Goal: Task Accomplishment & Management: Manage account settings

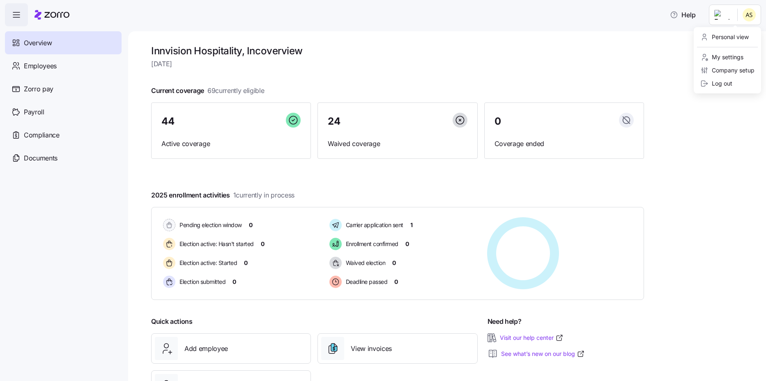
click at [747, 17] on html "Help Overview Employees Zorro pay Payroll Compliance Documents Innvision Hospit…" at bounding box center [383, 188] width 766 height 376
click at [576, 47] on html "Help Overview Employees Zorro pay Payroll Compliance Documents Innvision Hospit…" at bounding box center [383, 188] width 766 height 376
click at [39, 65] on span "Employees" at bounding box center [40, 66] width 33 height 10
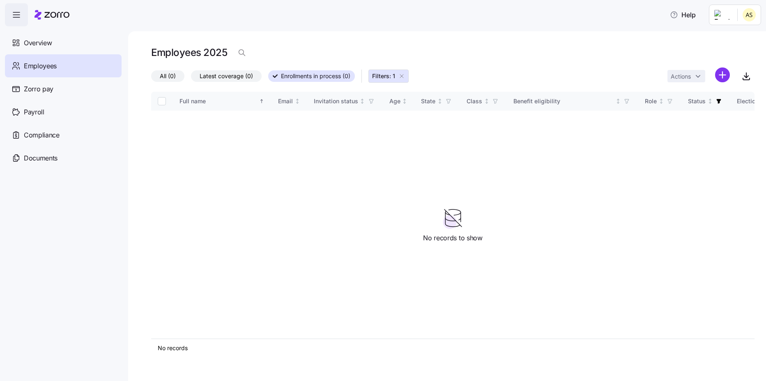
click at [405, 76] on icon "button" at bounding box center [402, 76] width 7 height 7
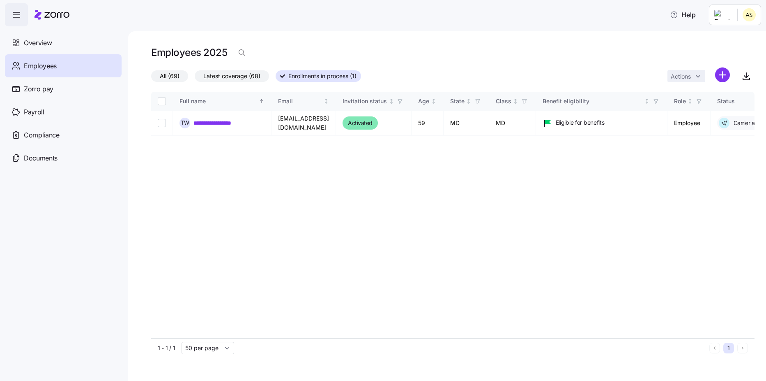
click at [177, 75] on span "All (69)" at bounding box center [170, 76] width 20 height 11
click at [151, 78] on input "All (69)" at bounding box center [151, 78] width 0 height 0
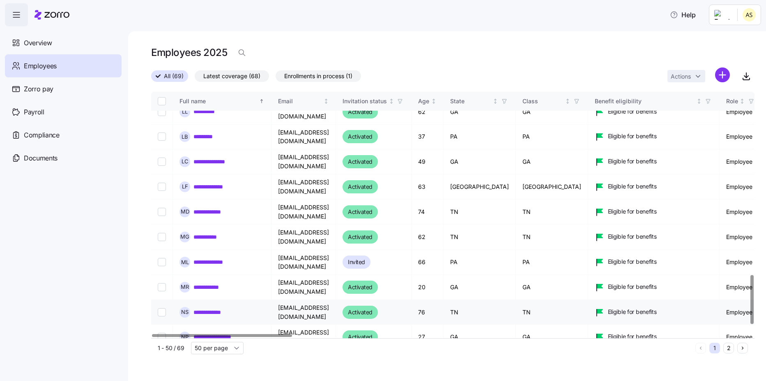
scroll to position [904, 0]
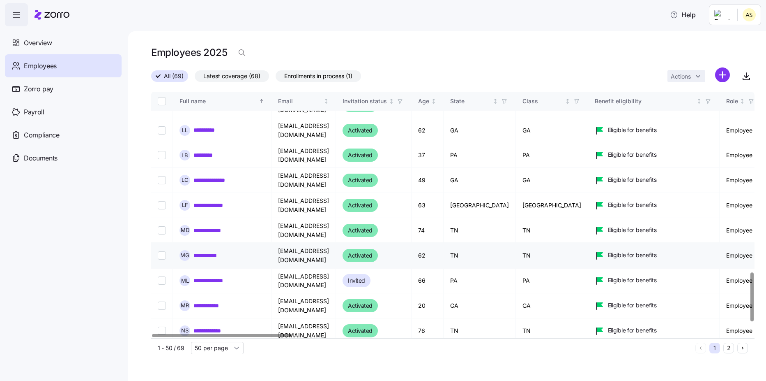
click at [164, 251] on input "Select record 42" at bounding box center [162, 255] width 8 height 8
checkbox input "true"
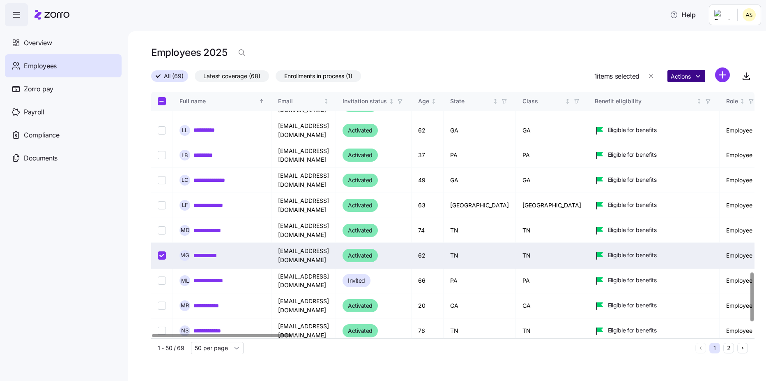
click at [694, 78] on html "**********" at bounding box center [383, 188] width 766 height 376
click at [202, 251] on link "**********" at bounding box center [212, 255] width 37 height 8
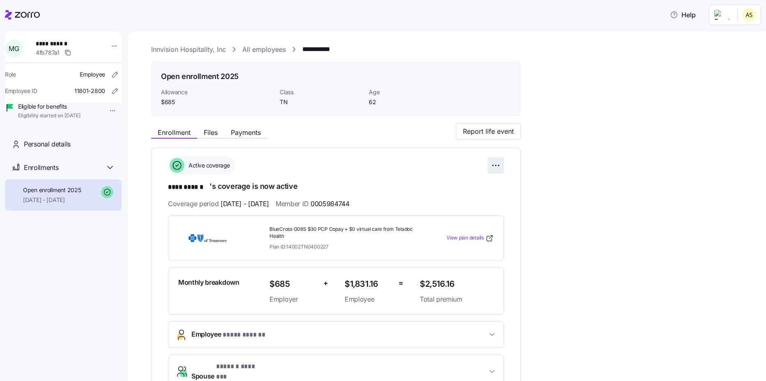
click at [496, 164] on html "**********" at bounding box center [383, 188] width 766 height 376
drag, startPoint x: 385, startPoint y: 164, endPoint x: 328, endPoint y: 155, distance: 57.4
click at [384, 164] on html "**********" at bounding box center [383, 188] width 766 height 376
click at [210, 132] on span "Files" at bounding box center [211, 132] width 14 height 7
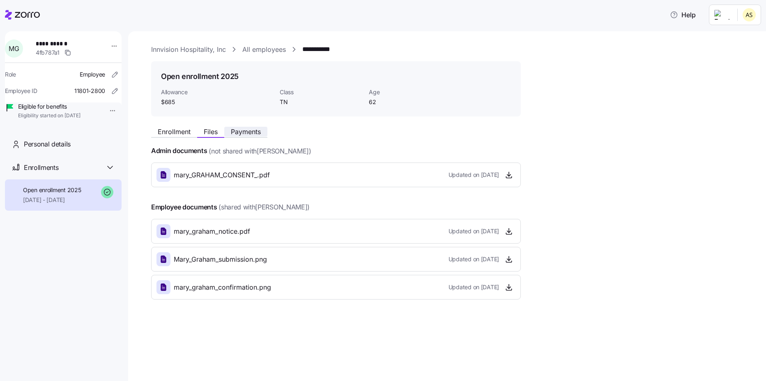
click at [243, 133] on span "Payments" at bounding box center [246, 131] width 30 height 7
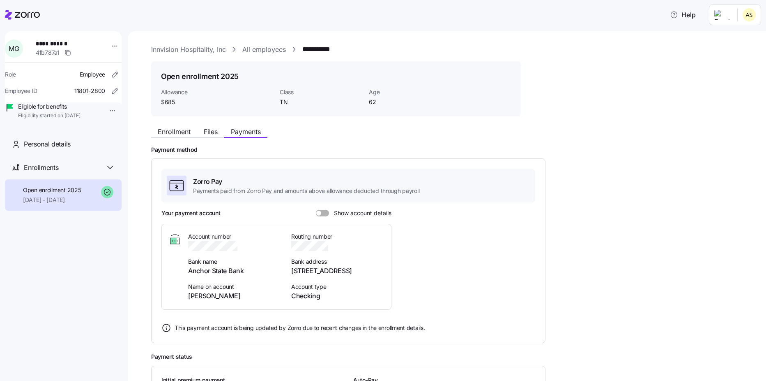
scroll to position [41, 0]
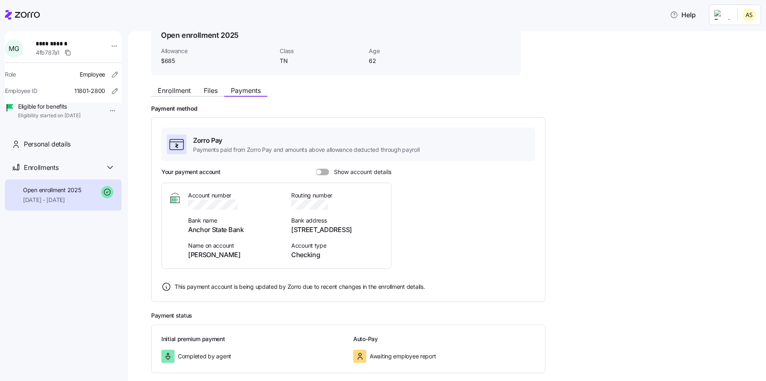
click at [325, 173] on span at bounding box center [325, 172] width 8 height 7
click at [316, 169] on input "Show account details" at bounding box center [316, 169] width 0 height 0
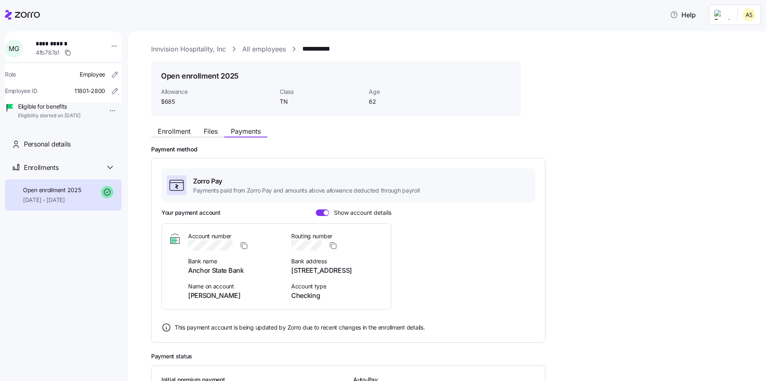
scroll to position [0, 0]
click at [229, 183] on span "Zorro Pay" at bounding box center [306, 181] width 226 height 10
click at [262, 53] on link "All employees" at bounding box center [264, 49] width 44 height 10
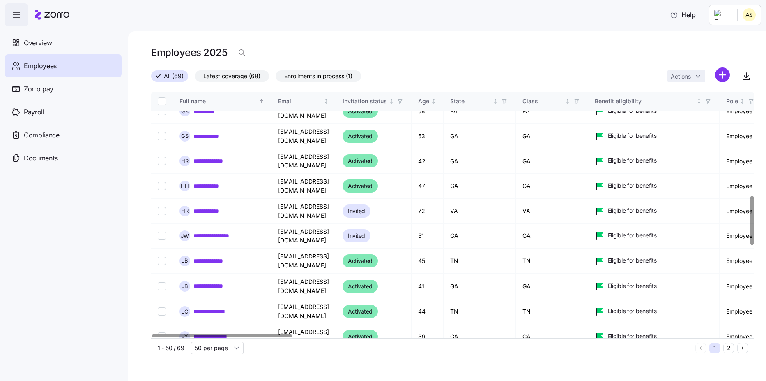
scroll to position [383, 0]
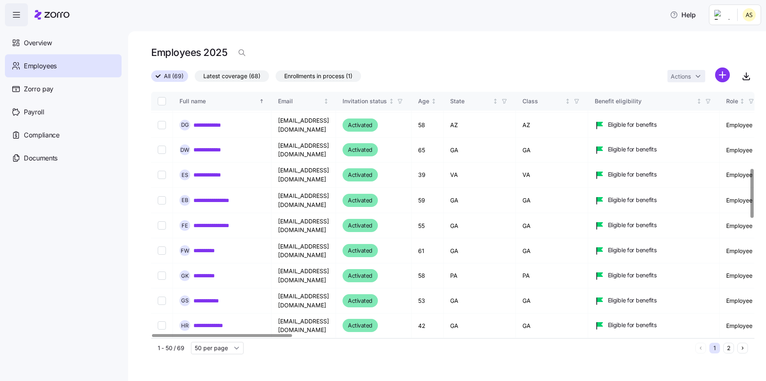
click at [745, 23] on html "**********" at bounding box center [383, 188] width 766 height 376
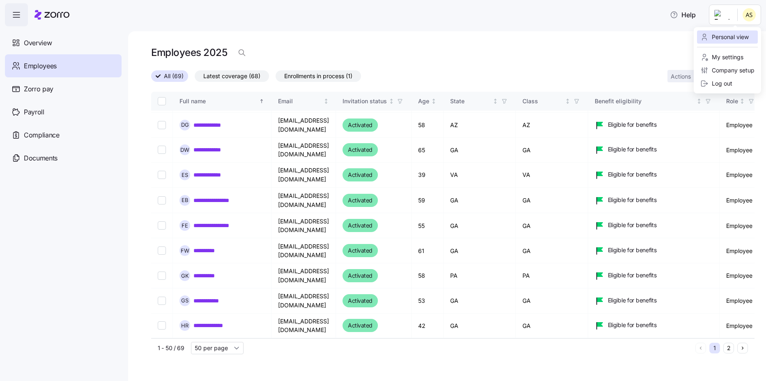
click at [731, 40] on div "Personal view" at bounding box center [725, 36] width 48 height 9
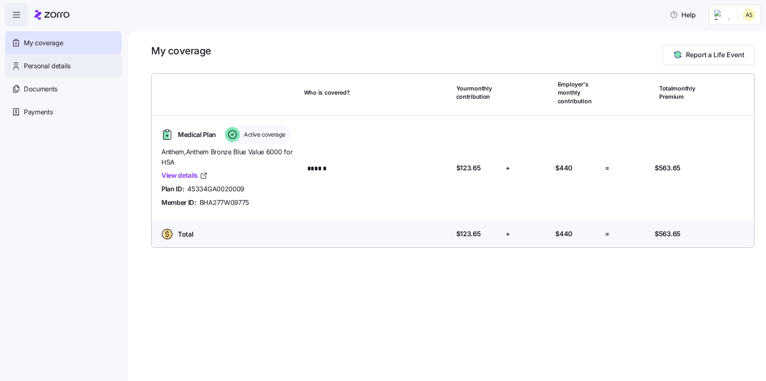
click at [55, 69] on span "Personal details" at bounding box center [47, 66] width 47 height 10
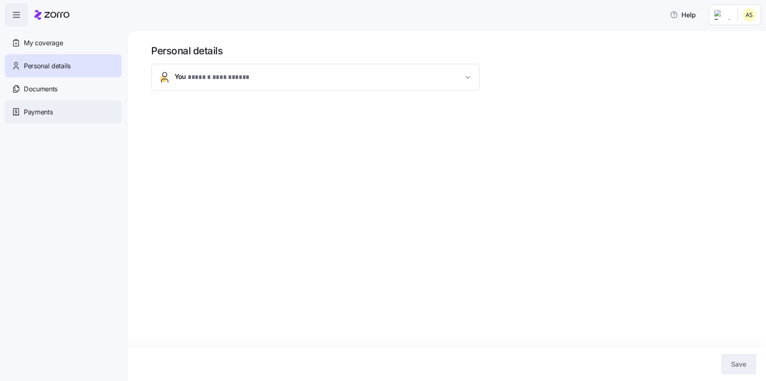
click at [45, 107] on span "Payments" at bounding box center [38, 112] width 29 height 10
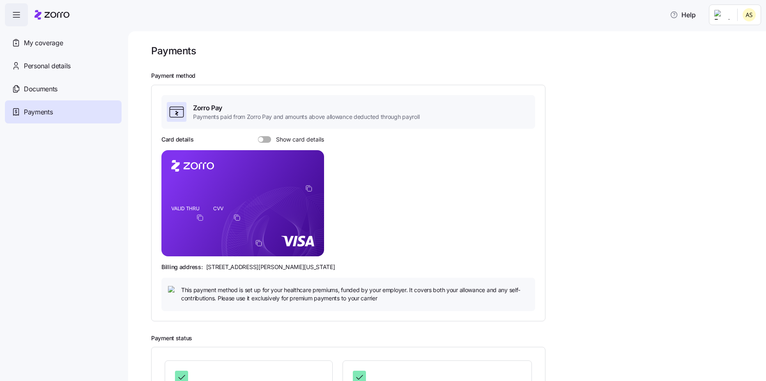
click at [266, 138] on span at bounding box center [267, 139] width 8 height 7
click at [258, 136] on input "Show card details" at bounding box center [258, 136] width 0 height 0
click at [753, 16] on html "Help My coverage Personal details Documents Partners hub Payments Payments Paym…" at bounding box center [383, 188] width 766 height 376
click at [722, 37] on div "Admin view" at bounding box center [722, 36] width 43 height 9
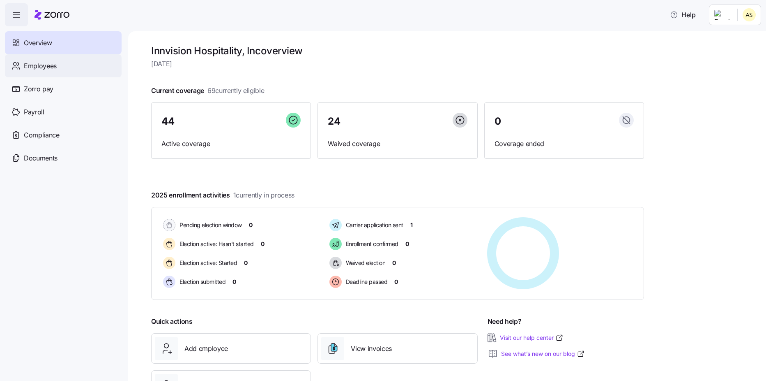
click at [30, 65] on span "Employees" at bounding box center [40, 66] width 33 height 10
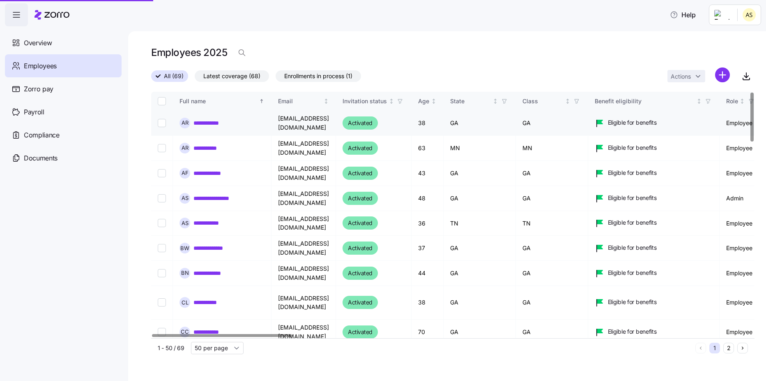
click at [217, 123] on link "**********" at bounding box center [210, 123] width 32 height 8
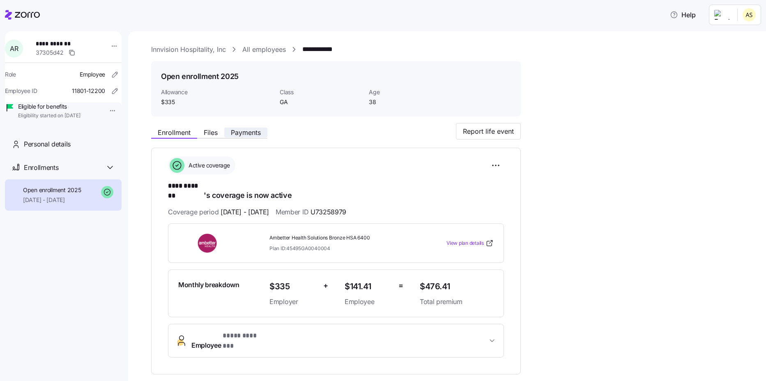
click at [249, 135] on span "Payments" at bounding box center [246, 132] width 30 height 7
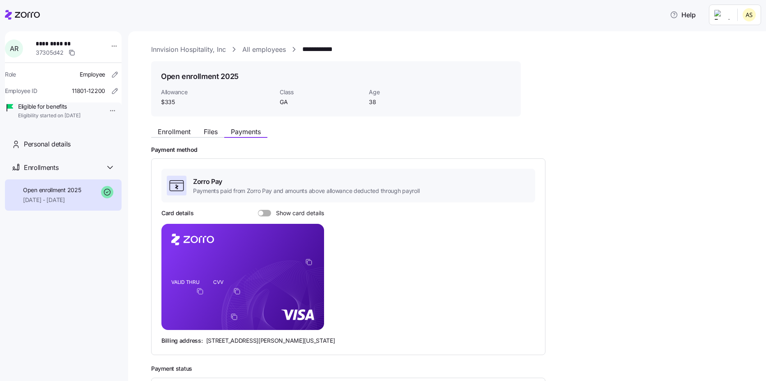
click at [30, 18] on icon at bounding box center [22, 15] width 35 height 10
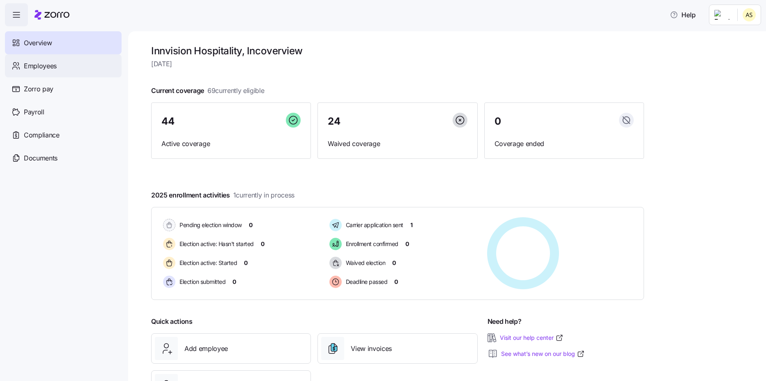
click at [50, 65] on span "Employees" at bounding box center [40, 66] width 33 height 10
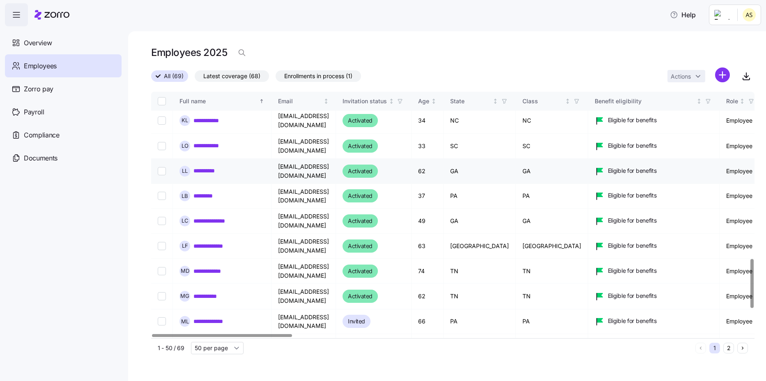
scroll to position [877, 0]
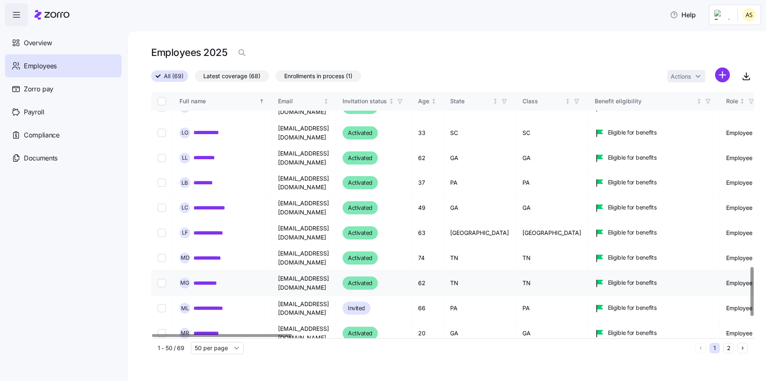
click at [218, 279] on link "**********" at bounding box center [212, 283] width 37 height 8
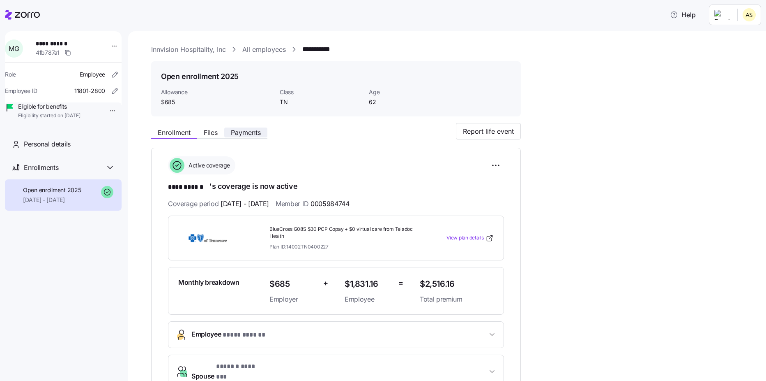
click at [251, 129] on span "Payments" at bounding box center [246, 132] width 30 height 7
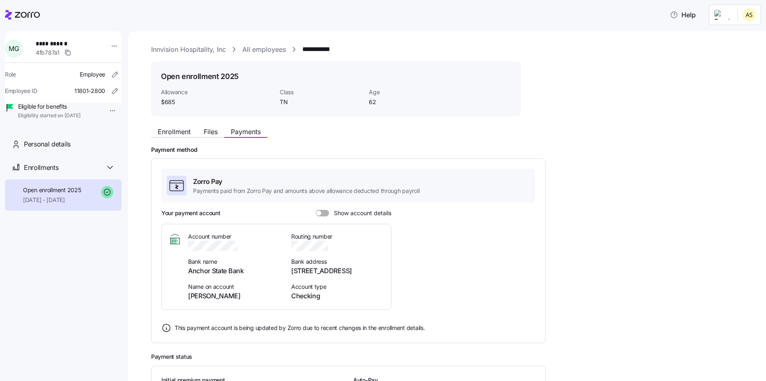
click at [325, 215] on span at bounding box center [325, 213] width 8 height 7
click at [316, 210] on input "Show account details" at bounding box center [316, 210] width 0 height 0
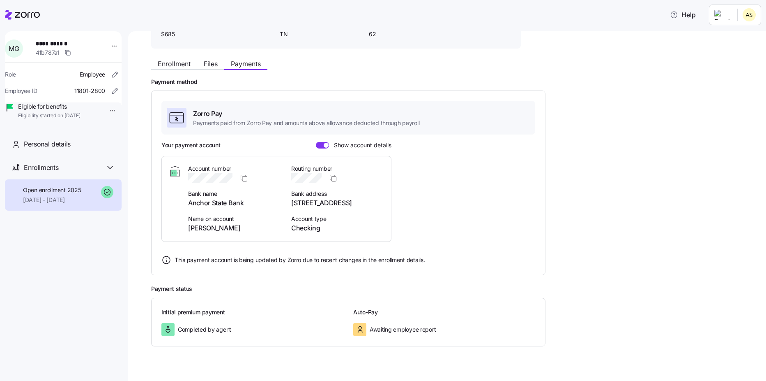
scroll to position [82, 0]
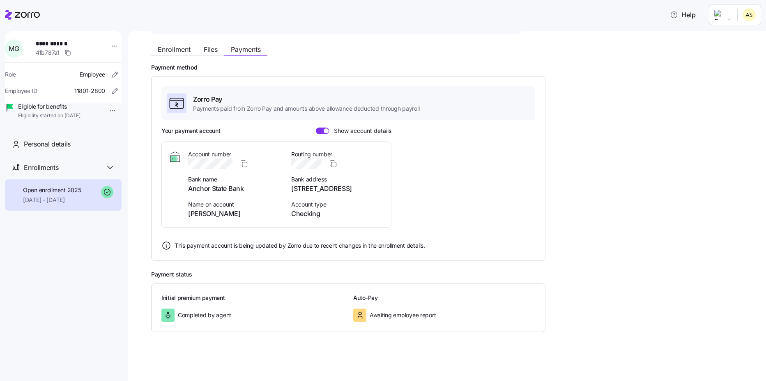
click at [167, 244] on icon at bounding box center [167, 245] width 10 height 10
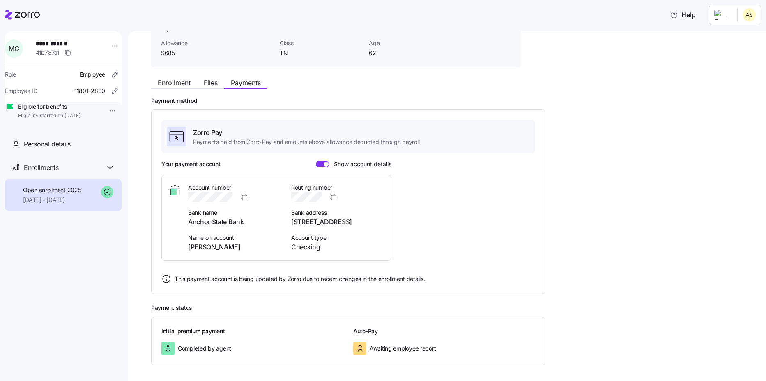
scroll to position [0, 0]
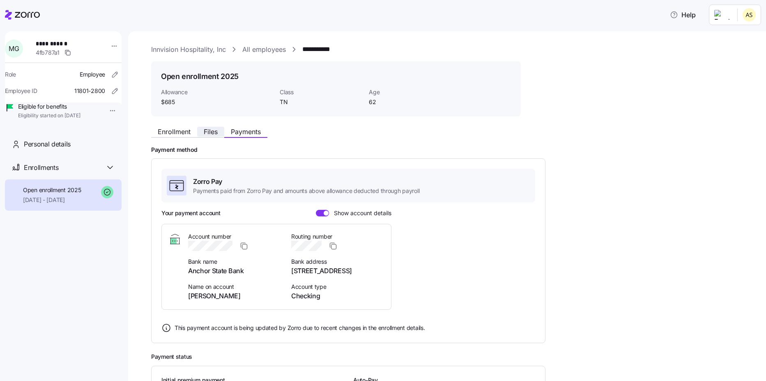
click at [214, 132] on span "Files" at bounding box center [211, 131] width 14 height 7
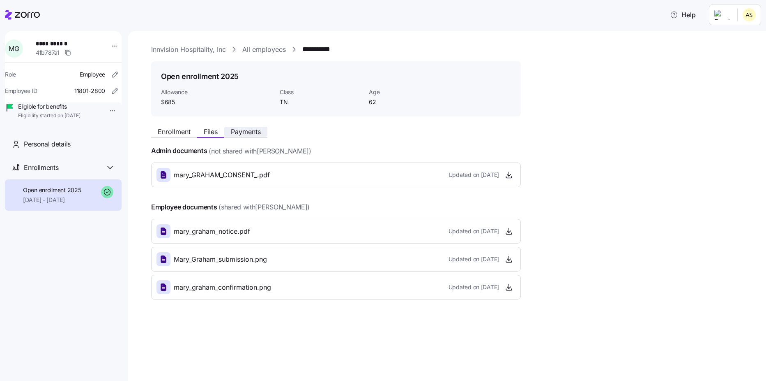
click at [244, 133] on span "Payments" at bounding box center [246, 131] width 30 height 7
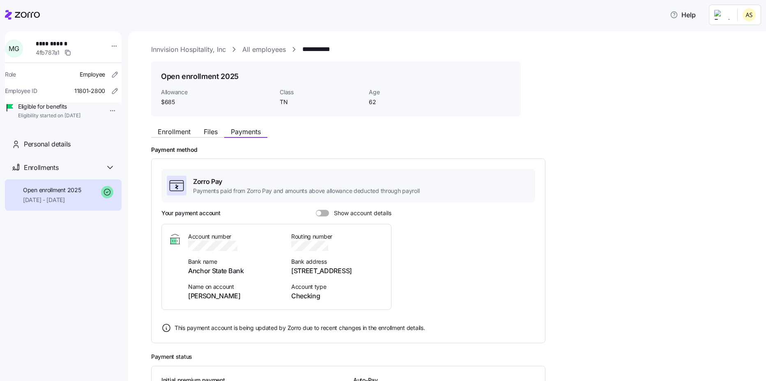
click at [752, 20] on html "**********" at bounding box center [383, 188] width 766 height 376
click at [733, 37] on div "My settings" at bounding box center [722, 36] width 43 height 9
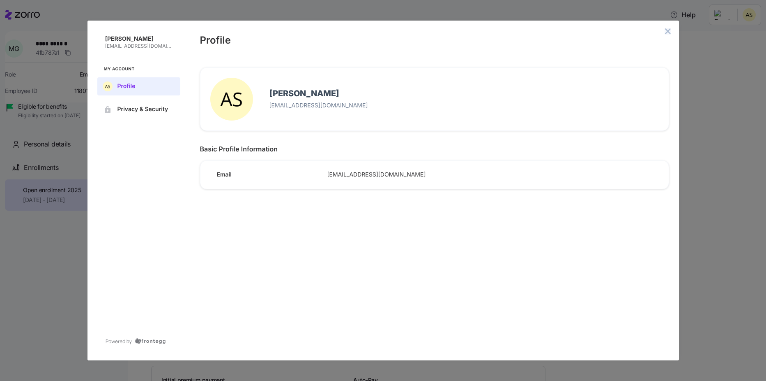
click at [670, 32] on icon "close admin-box" at bounding box center [667, 30] width 5 height 5
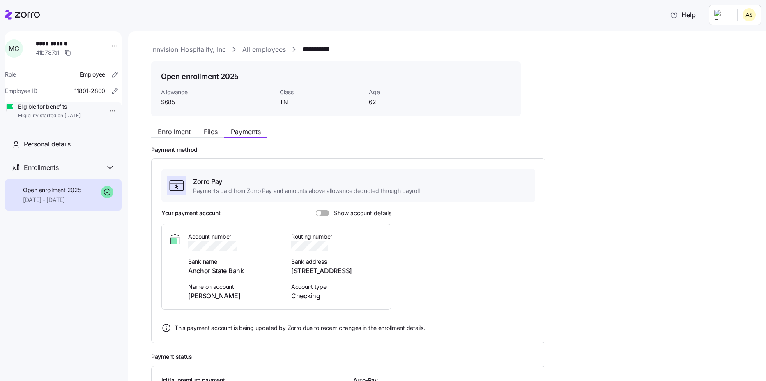
click at [741, 17] on html "**********" at bounding box center [383, 188] width 766 height 376
drag, startPoint x: 627, startPoint y: 88, endPoint x: 515, endPoint y: 76, distance: 112.0
click at [627, 88] on html "**********" at bounding box center [383, 188] width 766 height 376
click at [200, 49] on link "Innvision Hospitality, Inc" at bounding box center [188, 49] width 75 height 10
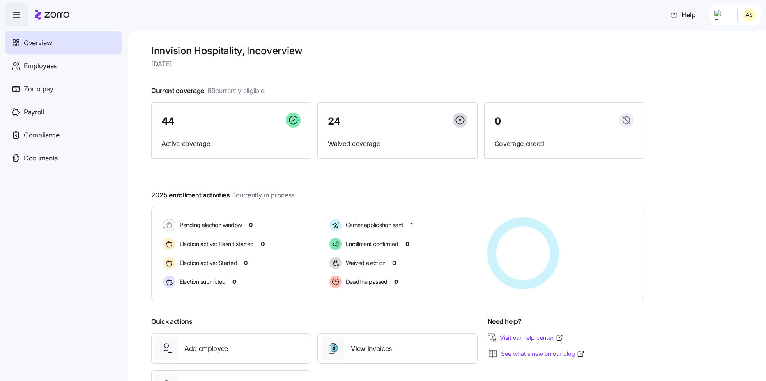
click at [742, 18] on html "Help Overview Employees Zorro pay Payroll Compliance Documents Innvision Hospit…" at bounding box center [383, 188] width 766 height 376
click at [736, 37] on div "Personal view" at bounding box center [725, 36] width 48 height 9
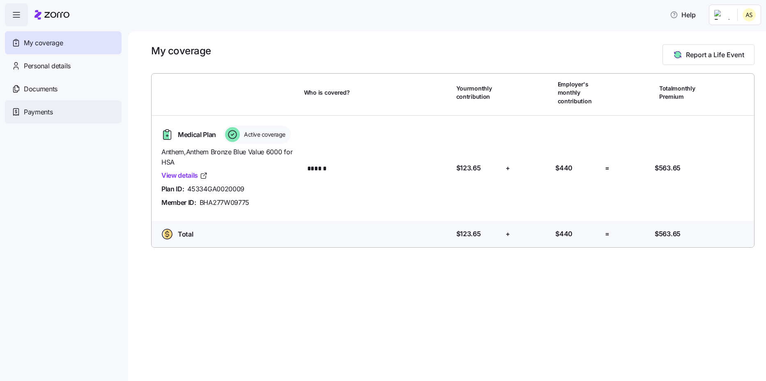
click at [51, 112] on span "Payments" at bounding box center [38, 112] width 29 height 10
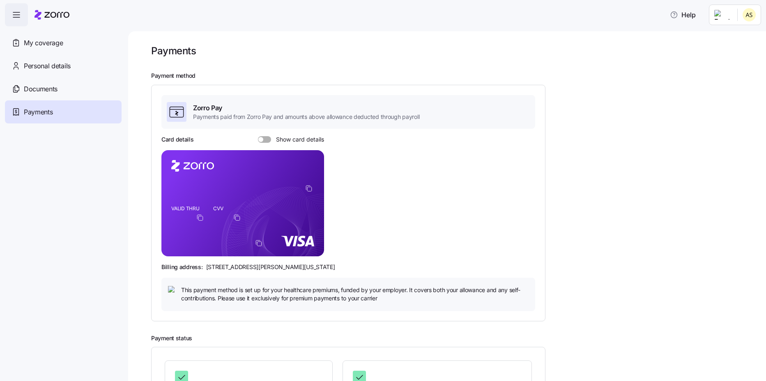
click at [263, 140] on span at bounding box center [267, 139] width 8 height 7
click at [258, 136] on input "Show card details" at bounding box center [258, 136] width 0 height 0
click at [263, 140] on span at bounding box center [262, 139] width 8 height 7
click at [258, 136] on input "Show card details" at bounding box center [258, 136] width 0 height 0
